Goal: Transaction & Acquisition: Subscribe to service/newsletter

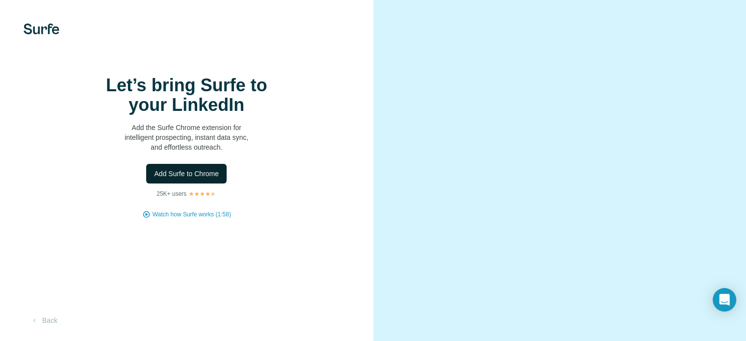
click at [188, 178] on span "Add Surfe to Chrome" at bounding box center [186, 174] width 65 height 10
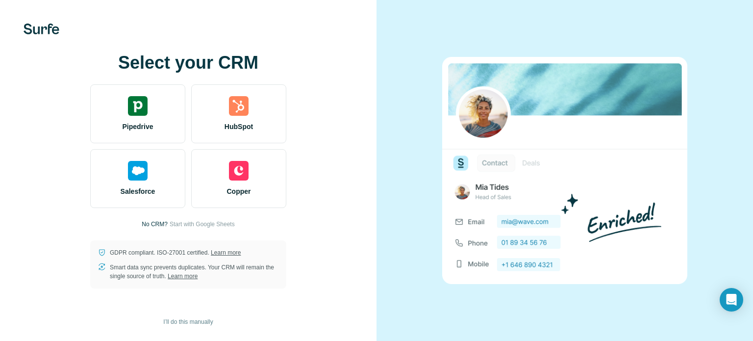
click at [367, 205] on div "Select your CRM Pipedrive HubSpot Salesforce Copper No CRM? Start with Google S…" at bounding box center [188, 170] width 377 height 341
click at [175, 223] on span "Start with Google Sheets" at bounding box center [202, 224] width 65 height 9
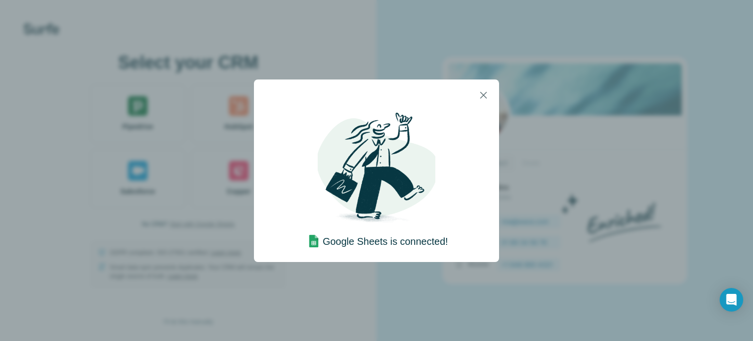
click at [404, 214] on img at bounding box center [377, 170] width 118 height 118
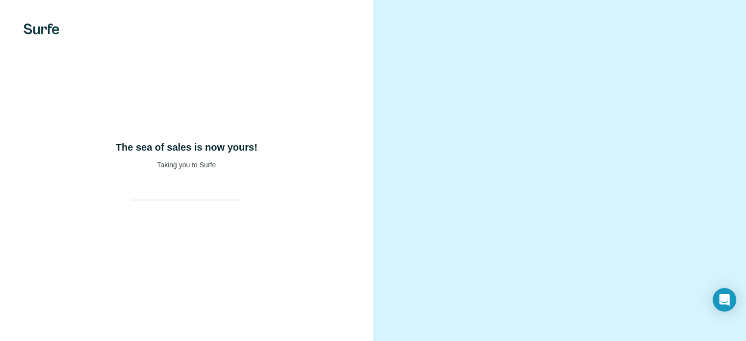
click at [371, 249] on div "The sea of sales is now yours! Taking you to Surfe" at bounding box center [186, 170] width 373 height 341
